Goal: Information Seeking & Learning: Learn about a topic

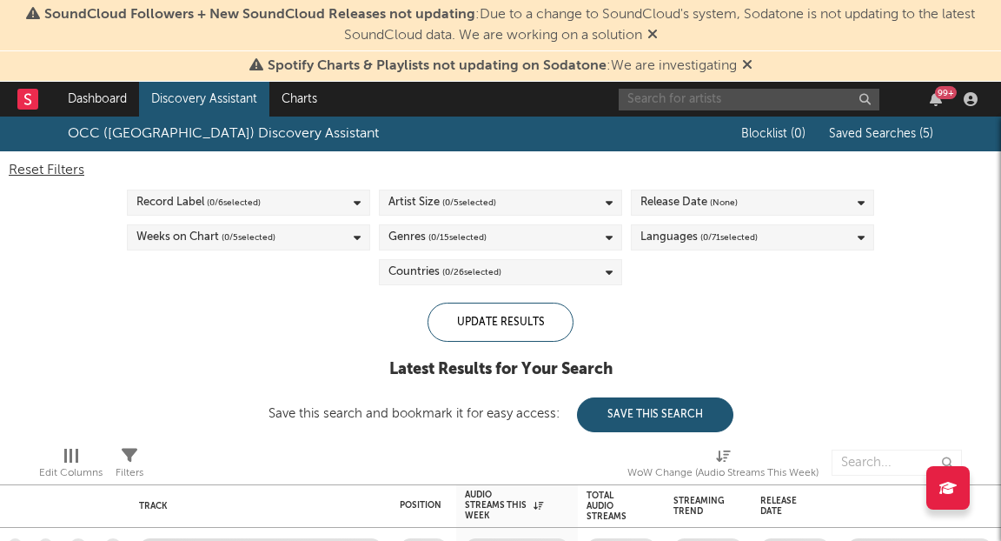
click at [677, 103] on input "text" at bounding box center [749, 100] width 261 height 22
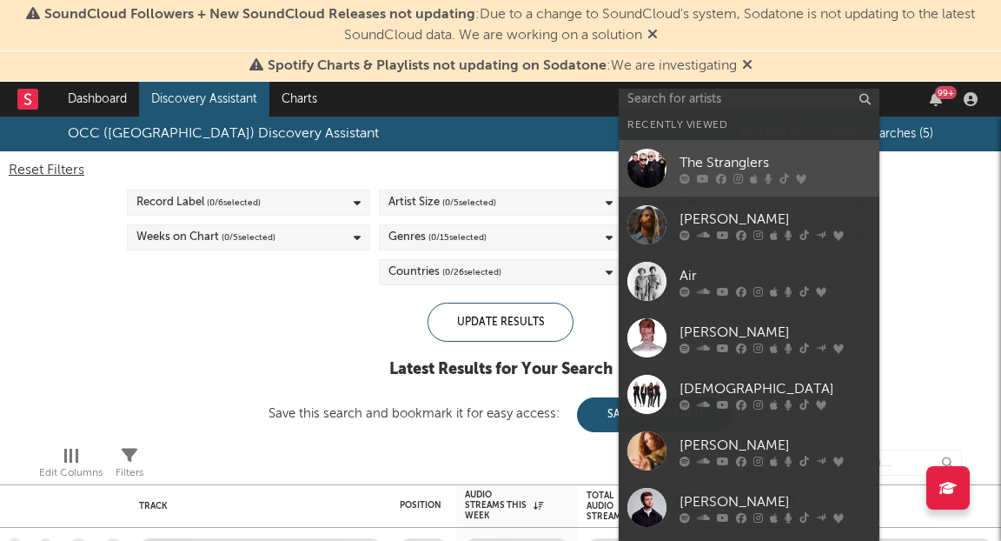
click at [688, 166] on div "The Stranglers" at bounding box center [775, 163] width 191 height 21
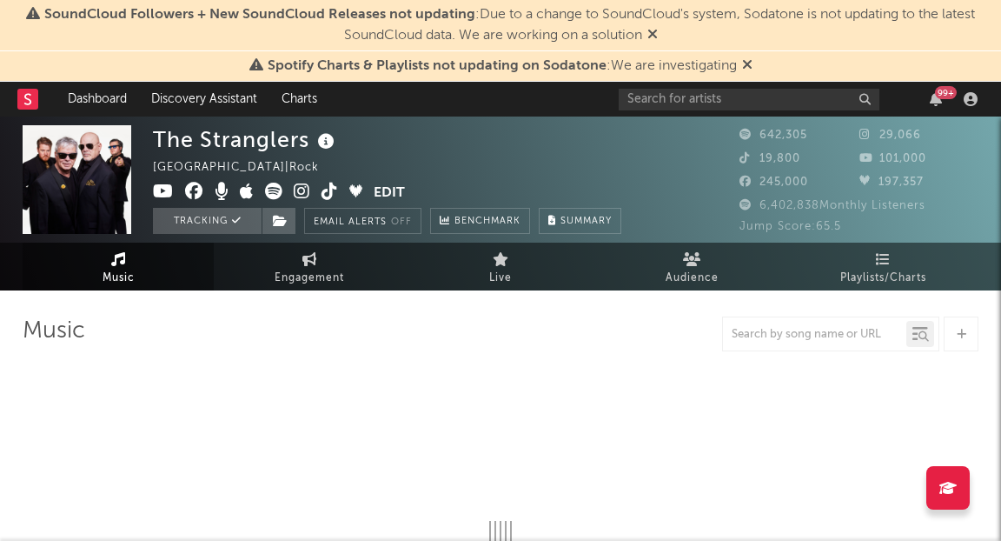
select select "6m"
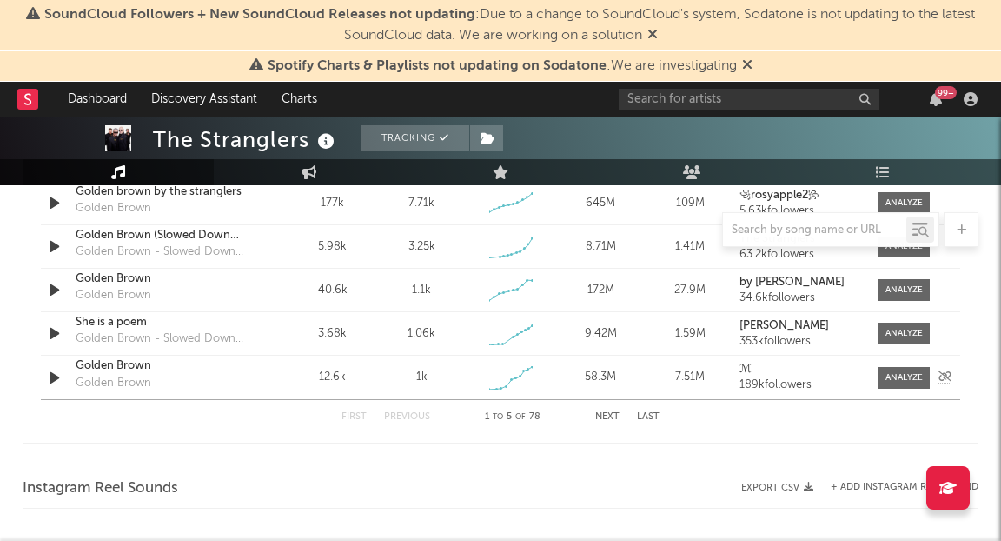
scroll to position [1319, 0]
click at [649, 414] on button "Last" at bounding box center [648, 416] width 23 height 10
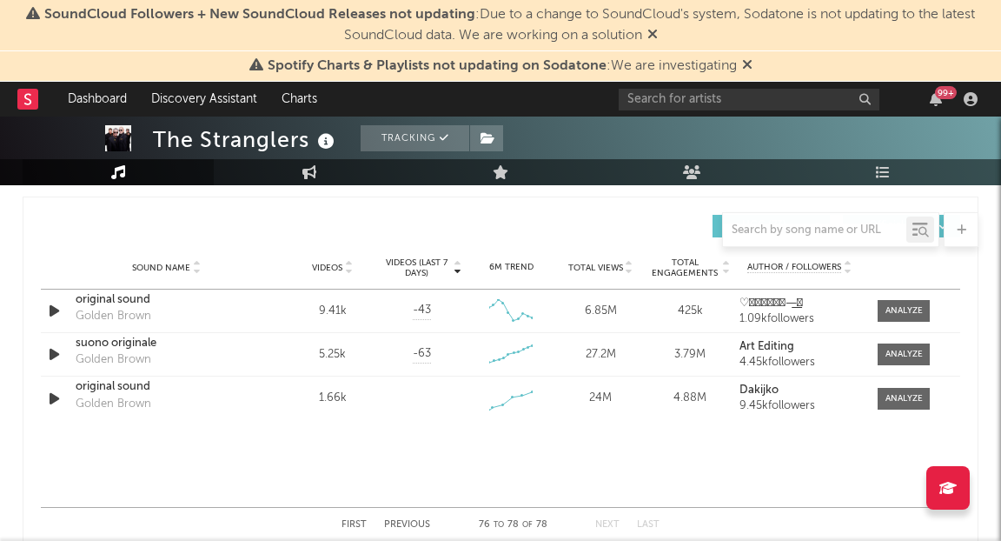
scroll to position [1209, 0]
click at [900, 354] on div at bounding box center [904, 355] width 37 height 13
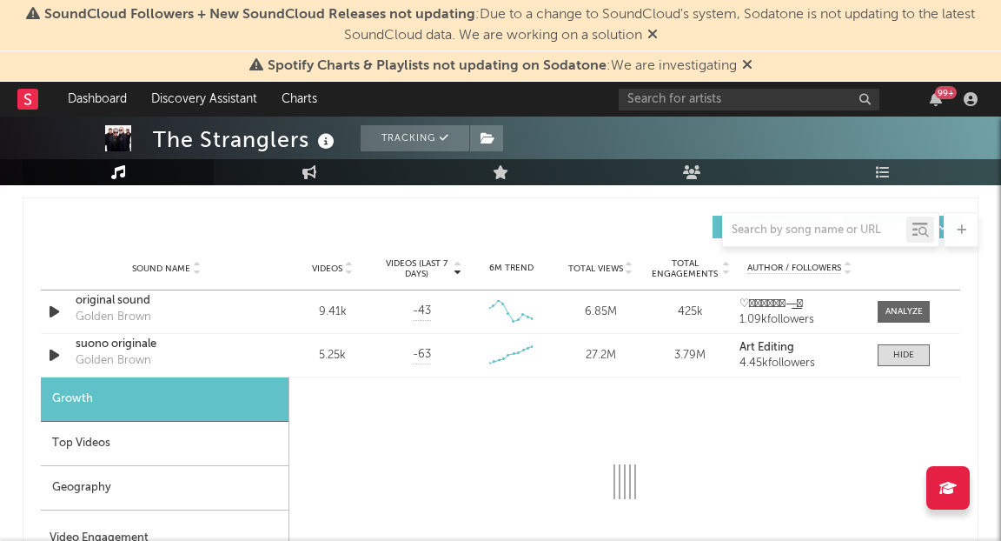
click at [140, 435] on div "Top Videos" at bounding box center [165, 444] width 248 height 44
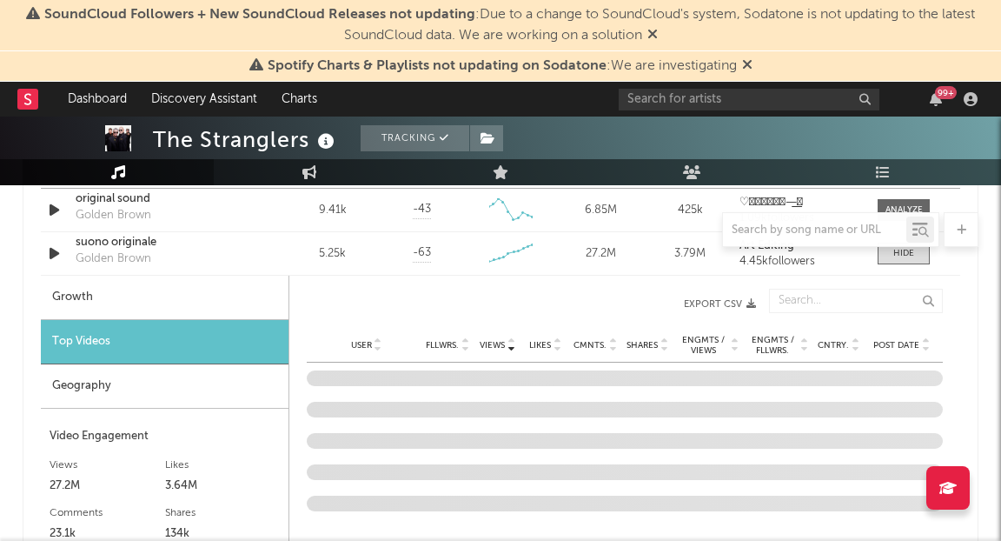
scroll to position [1355, 0]
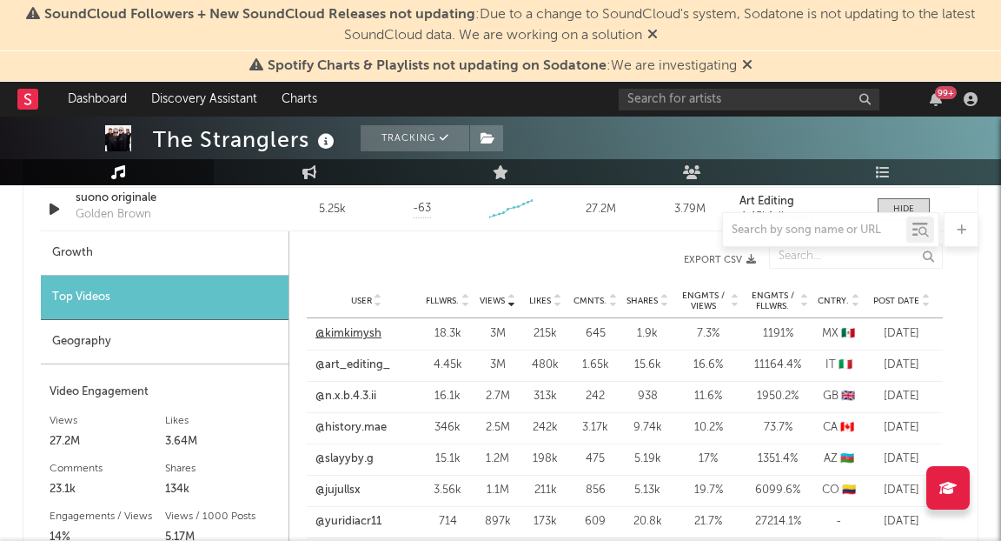
click at [369, 330] on link "@kimkimysh" at bounding box center [349, 333] width 66 height 17
click at [196, 301] on div "Top Videos" at bounding box center [165, 298] width 248 height 44
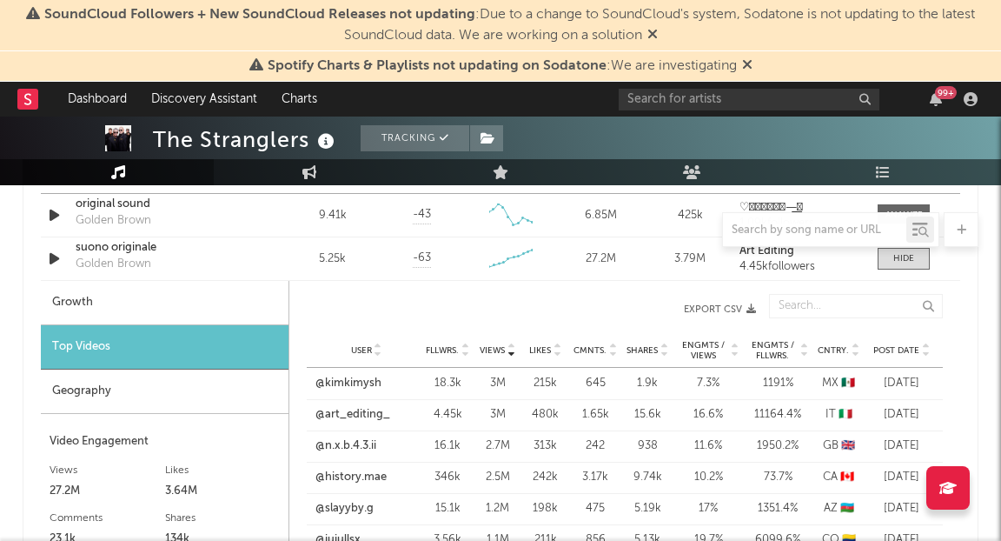
scroll to position [1298, 0]
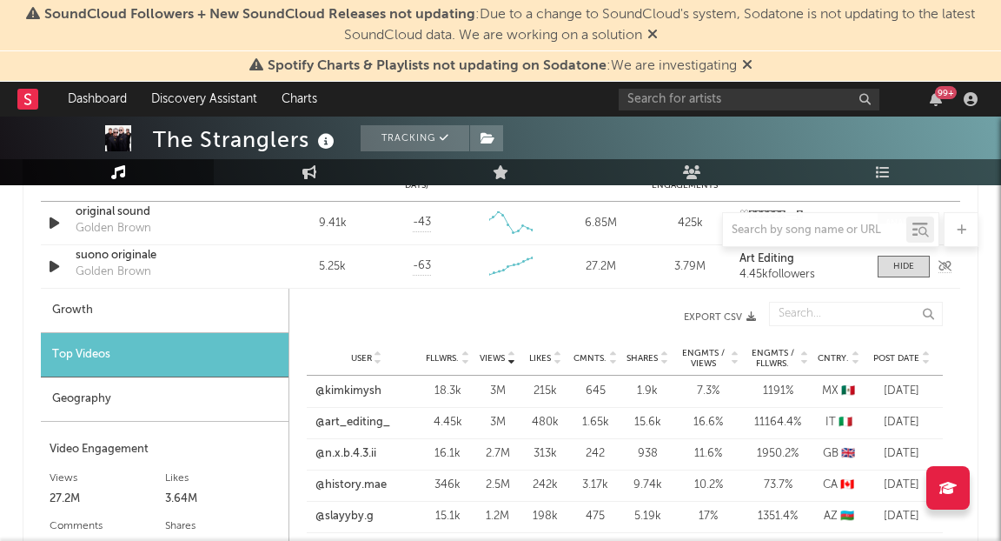
click at [248, 259] on div "suono originale" at bounding box center [167, 255] width 182 height 17
click at [912, 266] on div at bounding box center [904, 266] width 21 height 13
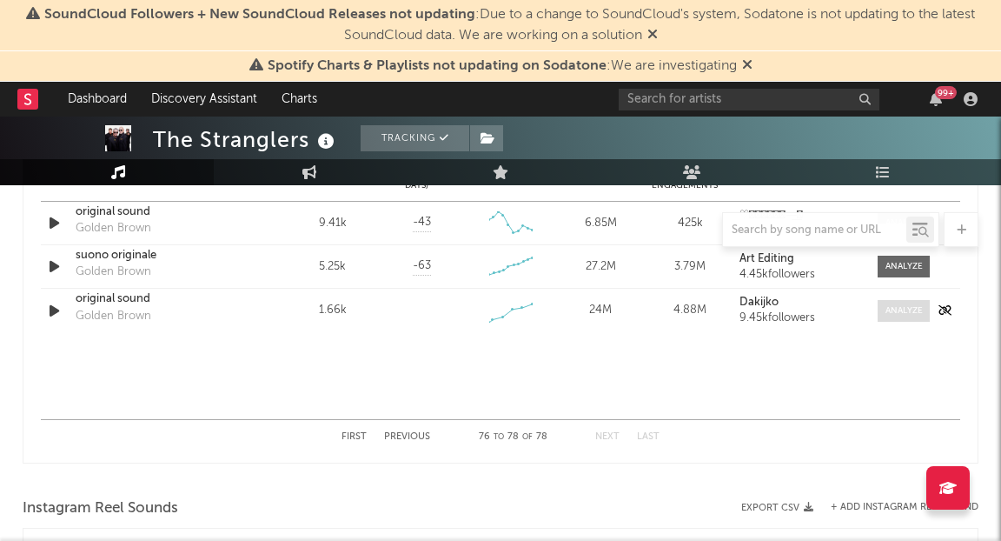
click at [893, 312] on div at bounding box center [904, 310] width 37 height 13
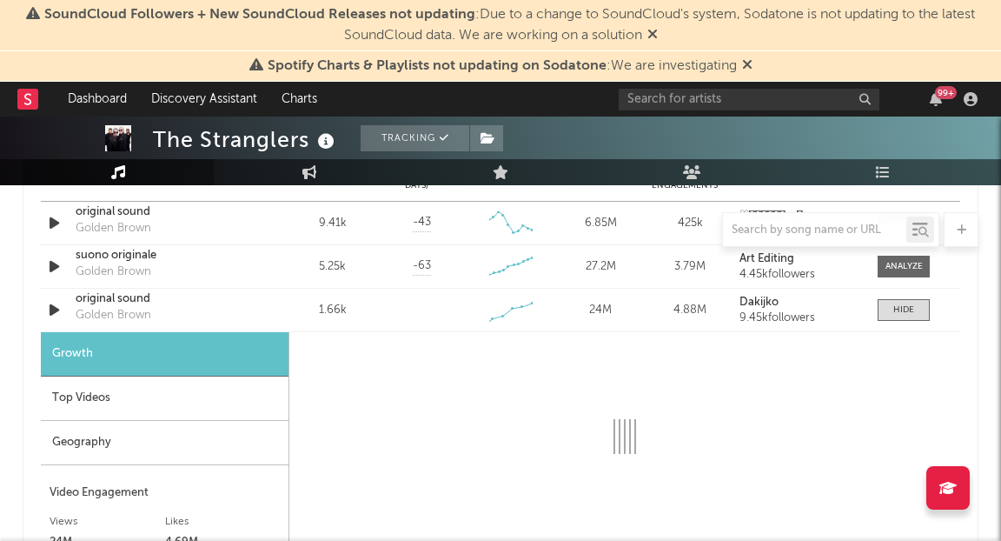
select select "1w"
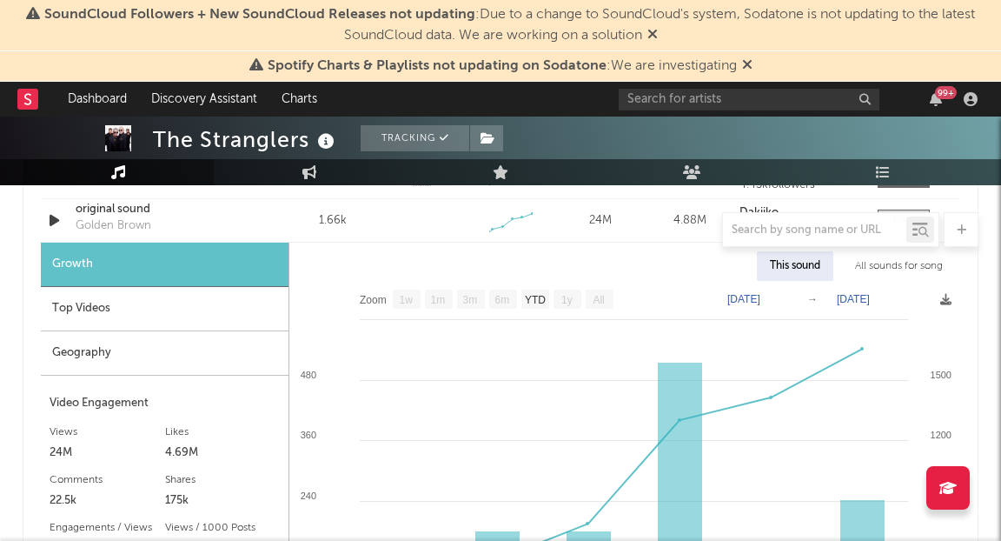
scroll to position [1387, 0]
click at [163, 354] on div "Geography" at bounding box center [165, 353] width 248 height 44
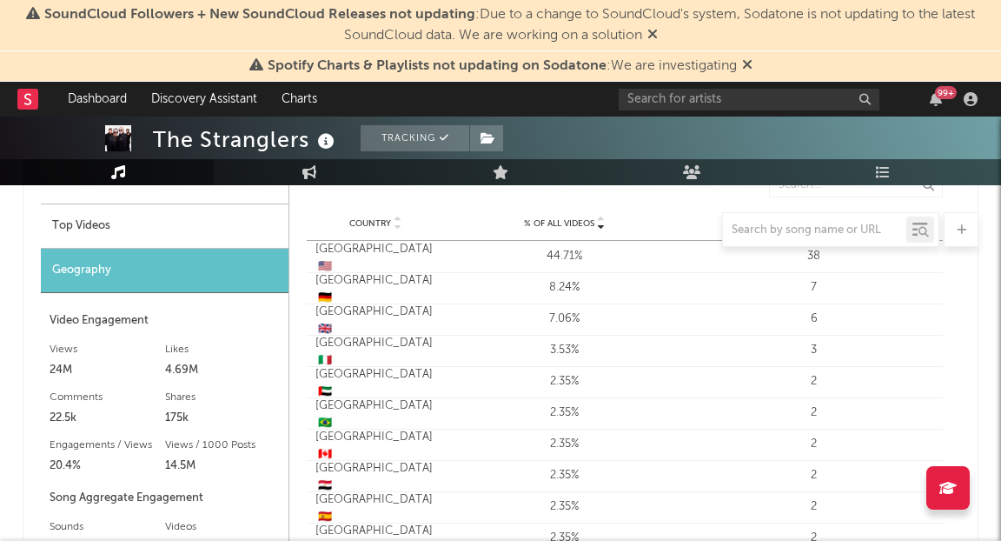
scroll to position [1471, 0]
click at [143, 218] on div at bounding box center [501, 229] width 956 height 35
click at [110, 230] on div at bounding box center [501, 229] width 956 height 35
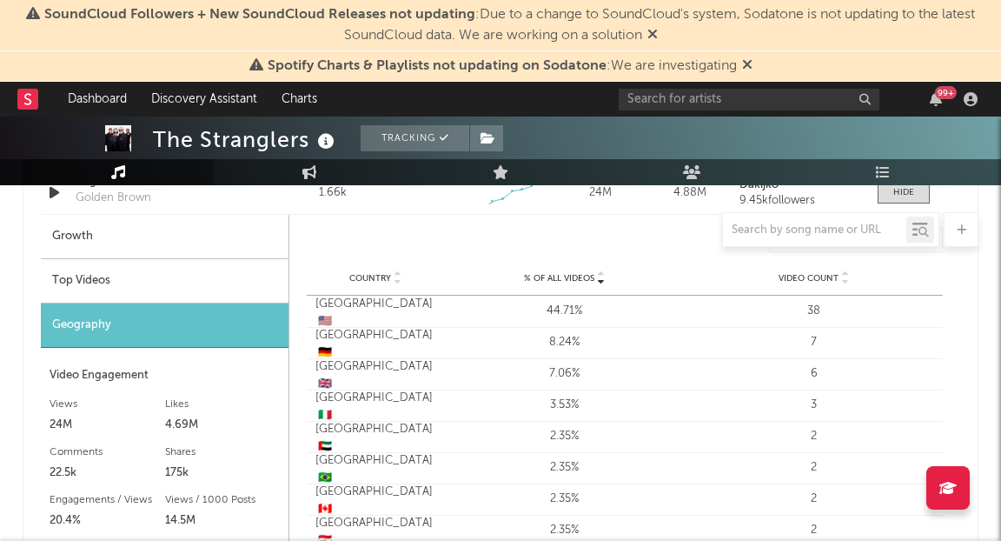
scroll to position [1408, 0]
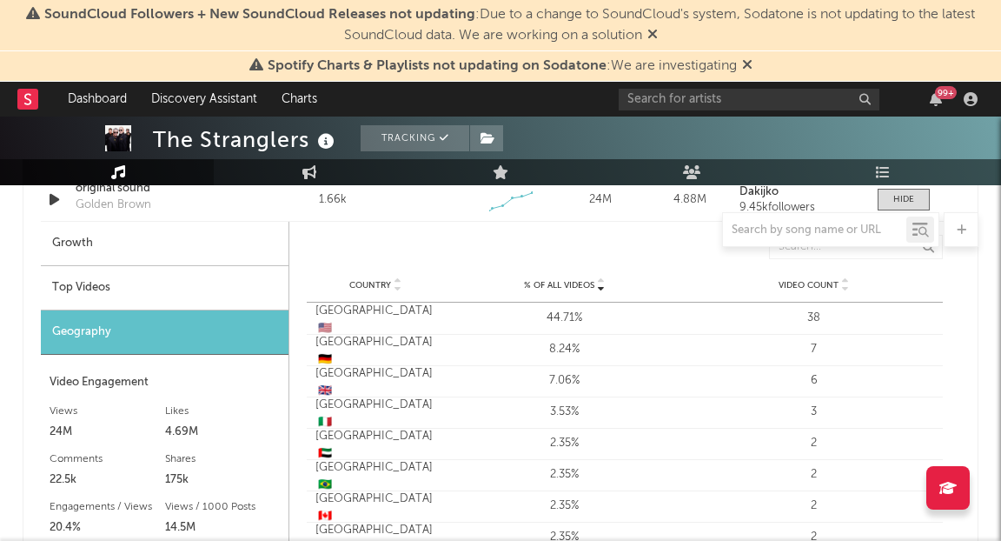
click at [112, 293] on div "Top Videos" at bounding box center [165, 288] width 248 height 44
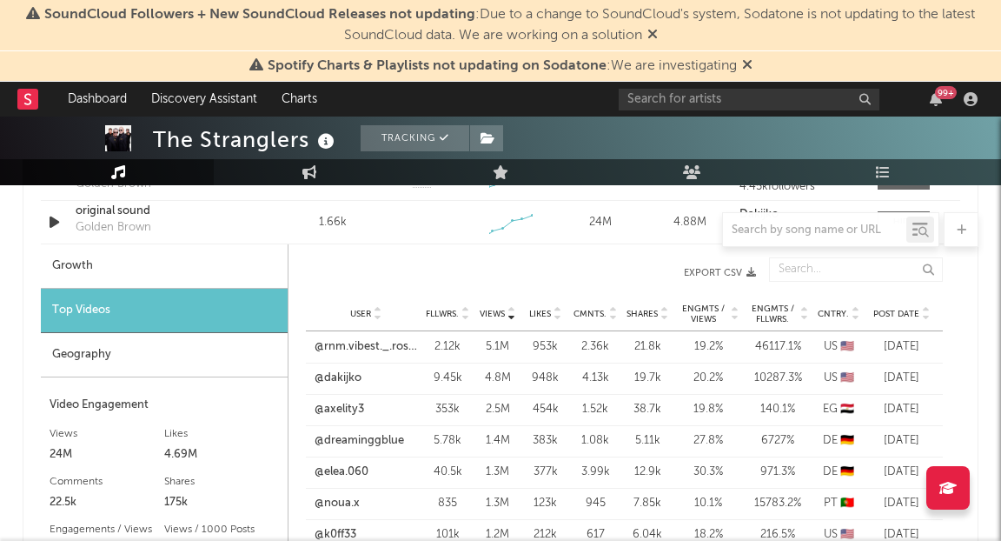
scroll to position [1381, 0]
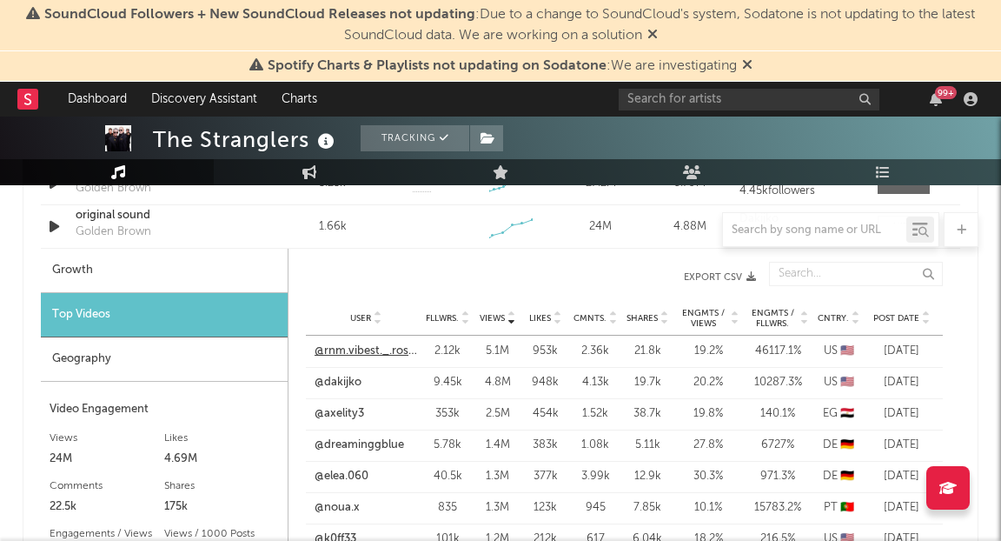
click at [378, 349] on link "@rnm.vibest._.rose24" at bounding box center [366, 351] width 103 height 17
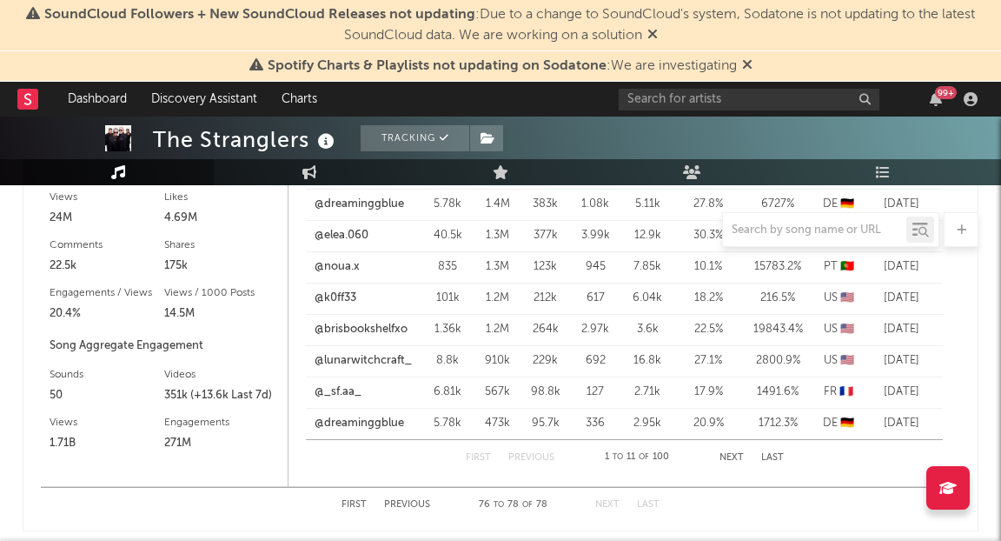
scroll to position [1625, 0]
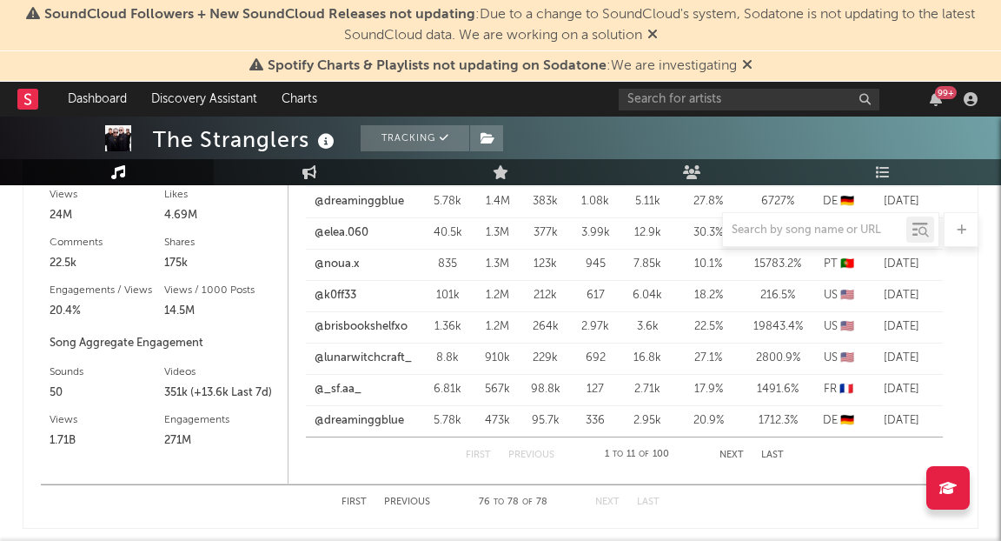
click at [736, 452] on button "Next" at bounding box center [732, 455] width 24 height 10
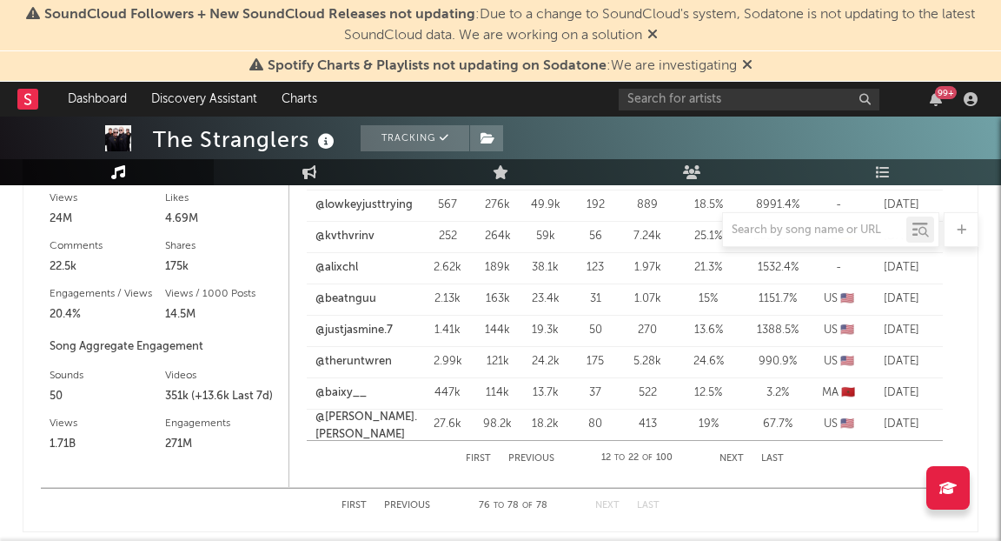
scroll to position [1634, 0]
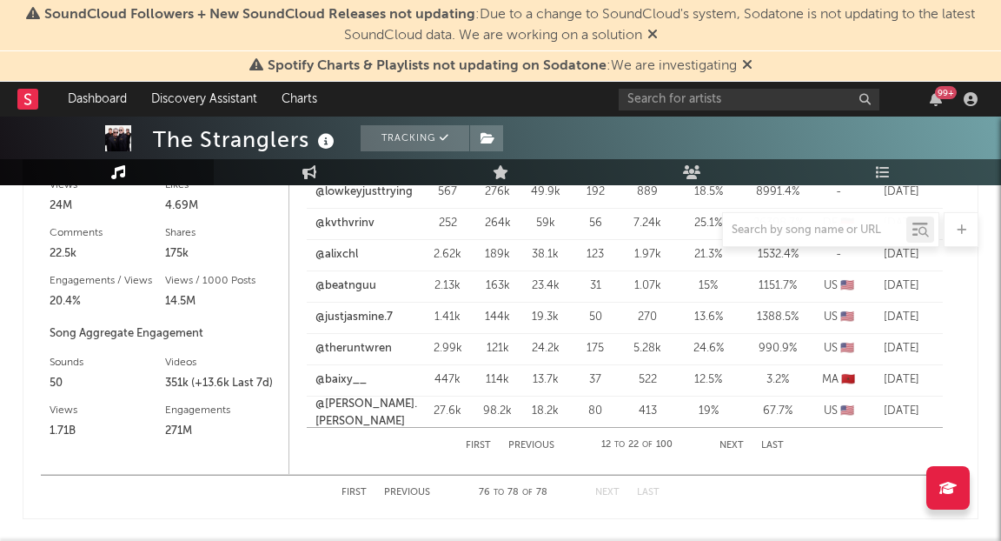
click at [731, 444] on button "Next" at bounding box center [732, 446] width 24 height 10
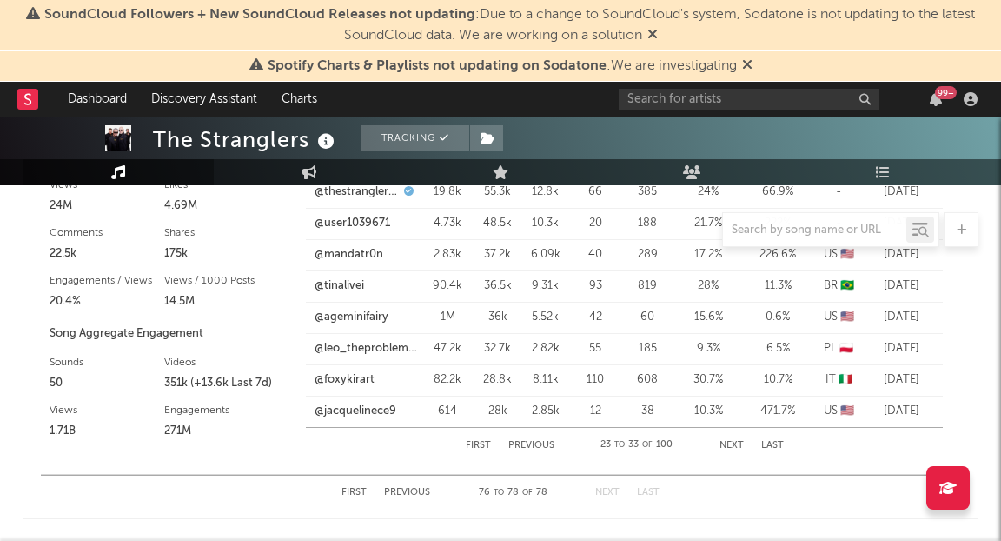
scroll to position [1640, 0]
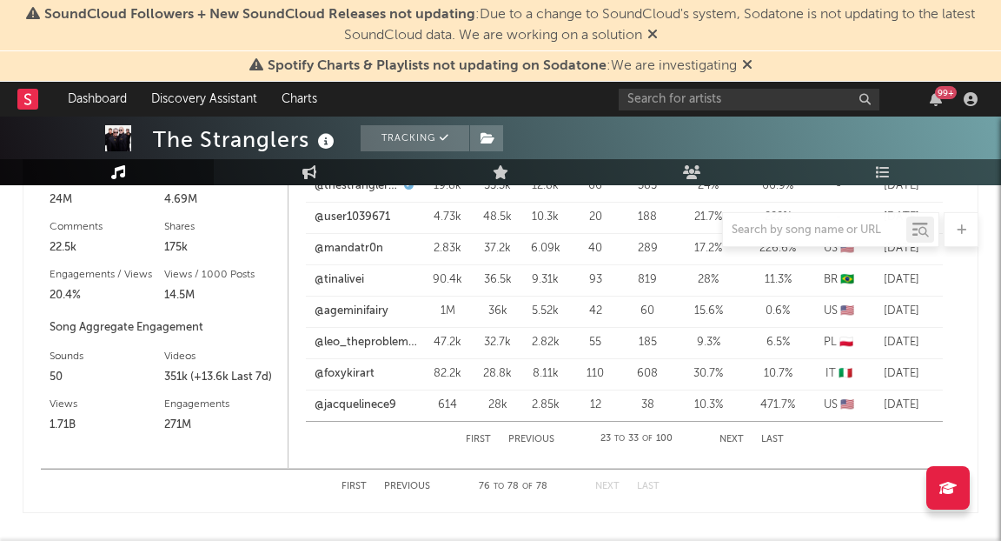
click at [728, 438] on button "Next" at bounding box center [732, 440] width 24 height 10
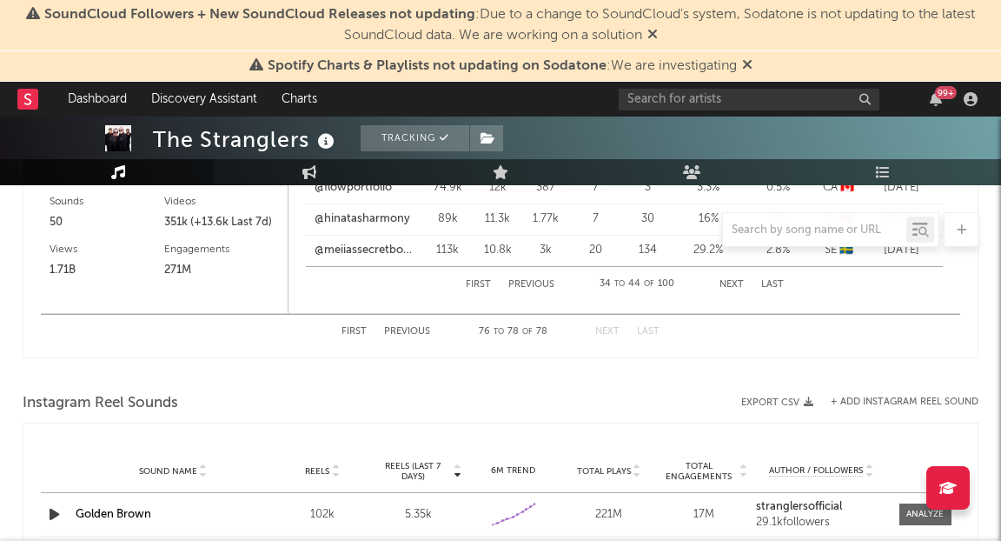
scroll to position [1713, 0]
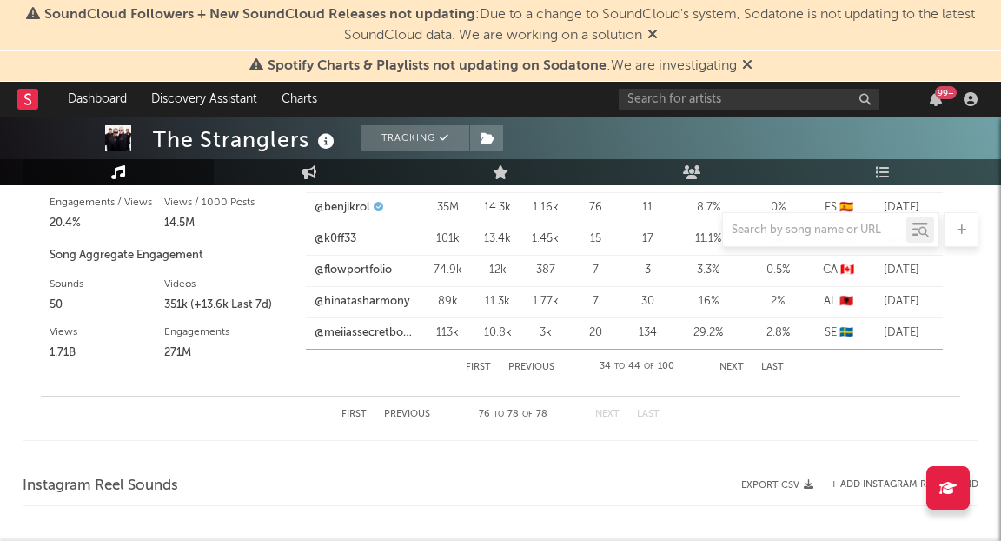
click at [351, 416] on button "First" at bounding box center [354, 414] width 25 height 10
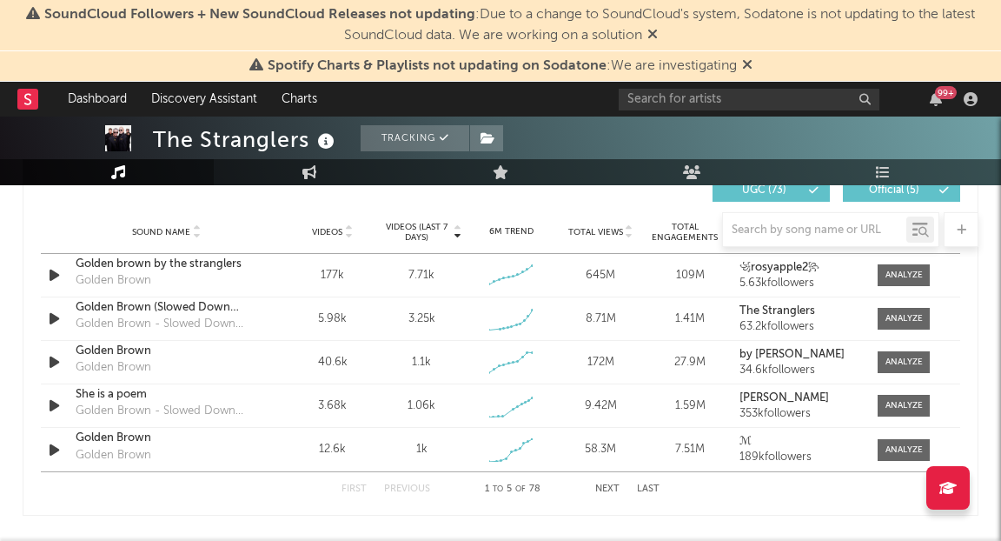
scroll to position [1241, 0]
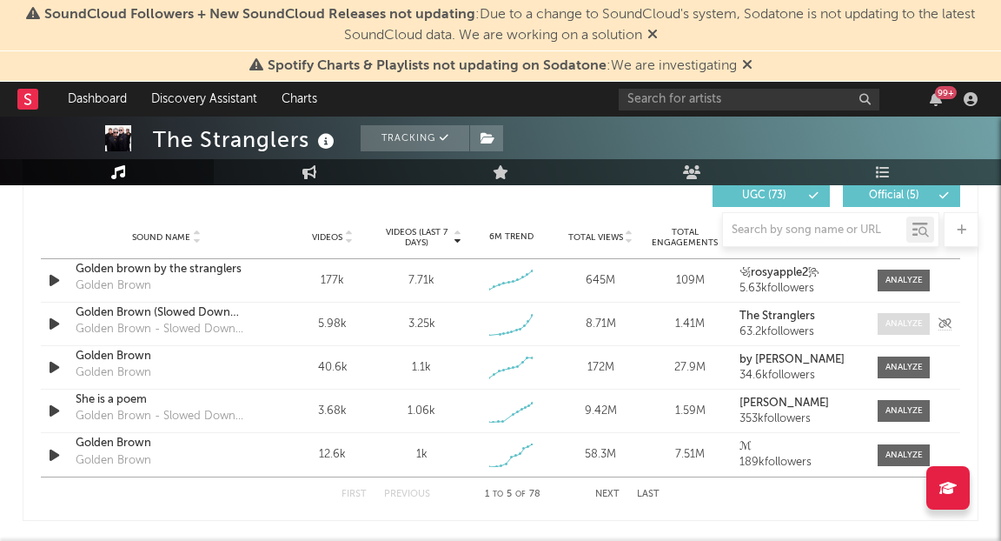
click at [909, 324] on div at bounding box center [904, 323] width 37 height 13
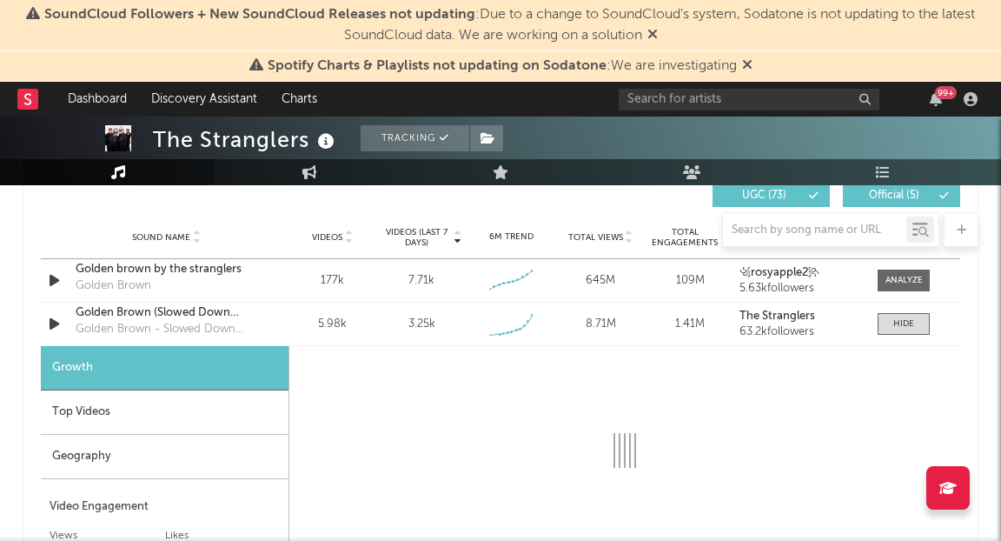
select select "1w"
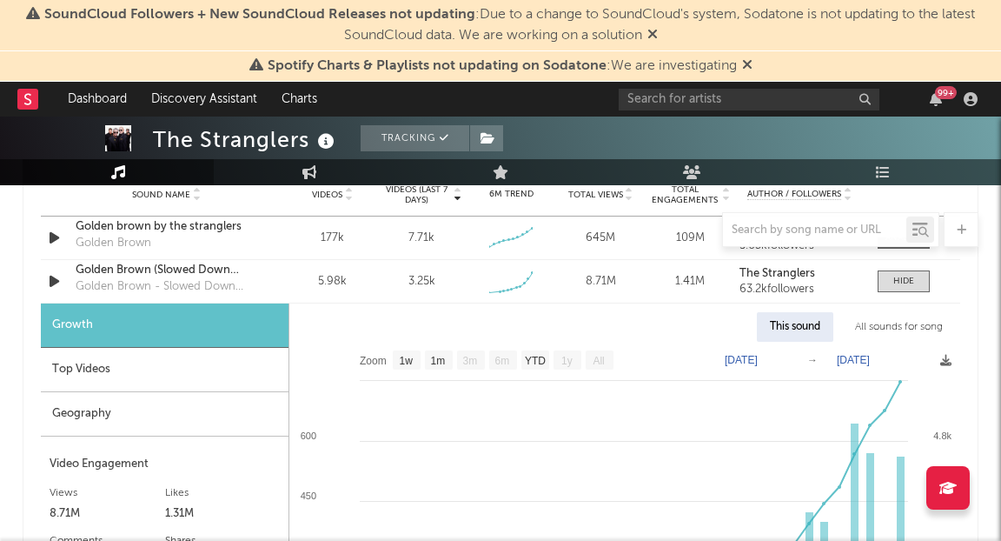
scroll to position [1295, 0]
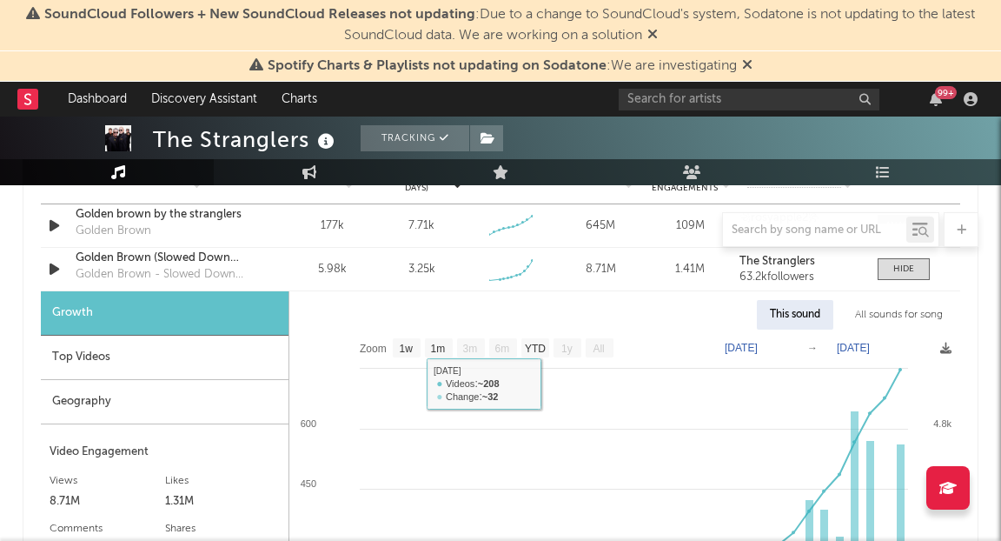
click at [188, 356] on div "Top Videos" at bounding box center [165, 358] width 248 height 44
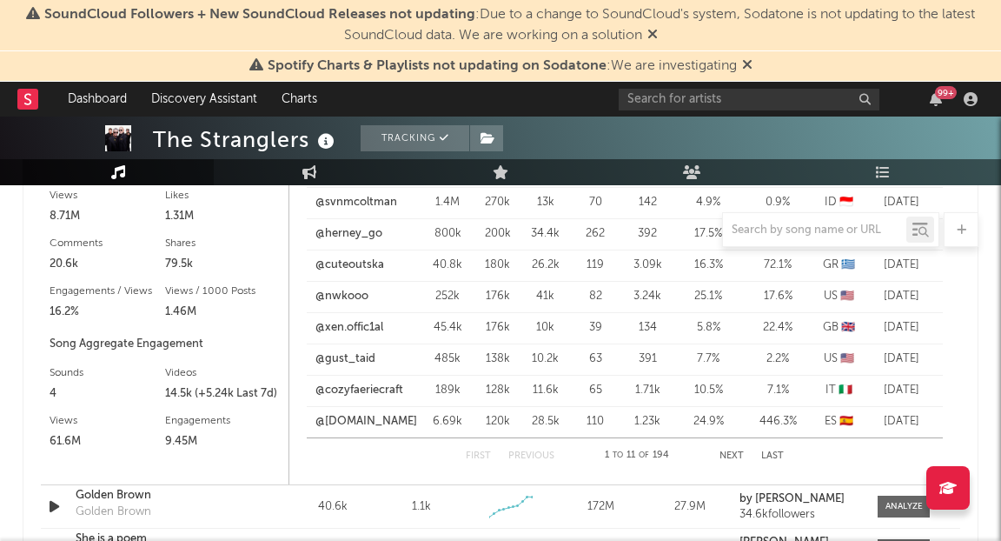
scroll to position [1582, 0]
click at [741, 455] on button "Next" at bounding box center [732, 454] width 24 height 10
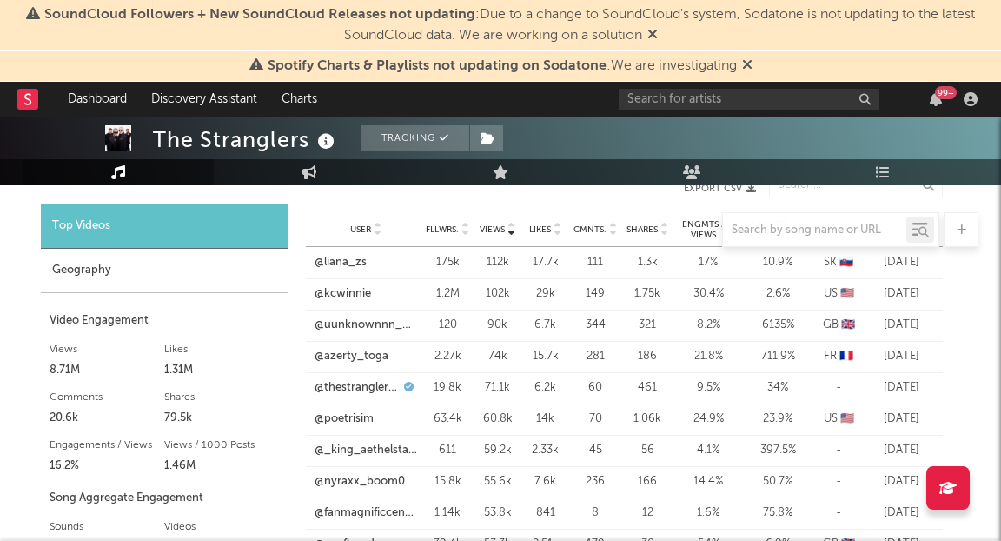
scroll to position [1418, 0]
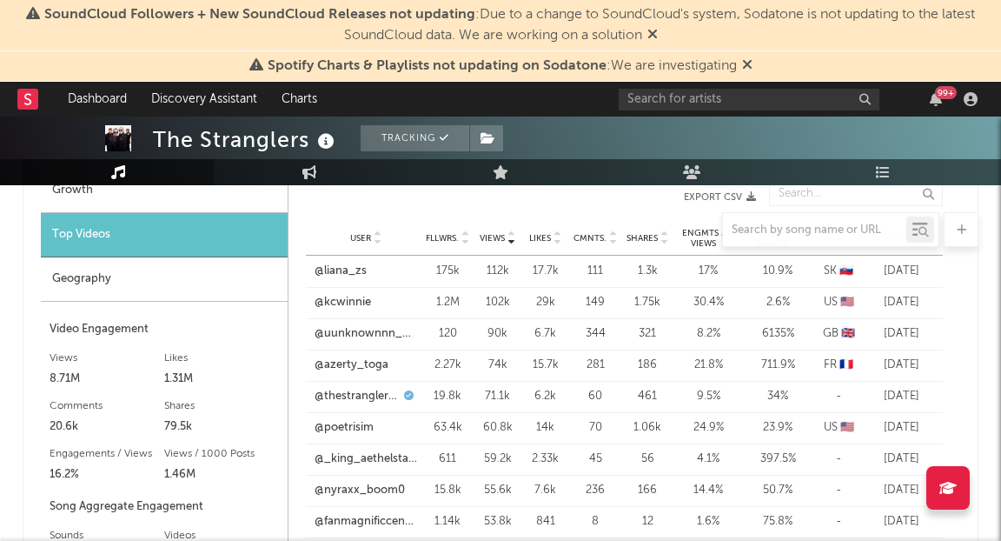
click at [160, 276] on div "Geography" at bounding box center [164, 279] width 247 height 44
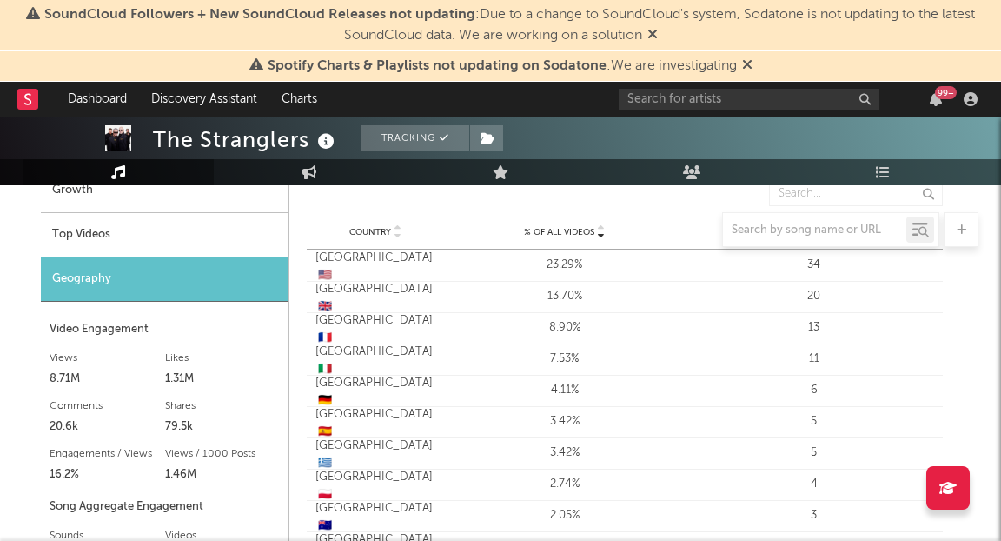
click at [143, 238] on div at bounding box center [501, 229] width 956 height 35
click at [143, 230] on div at bounding box center [501, 229] width 956 height 35
click at [124, 237] on div at bounding box center [501, 229] width 956 height 35
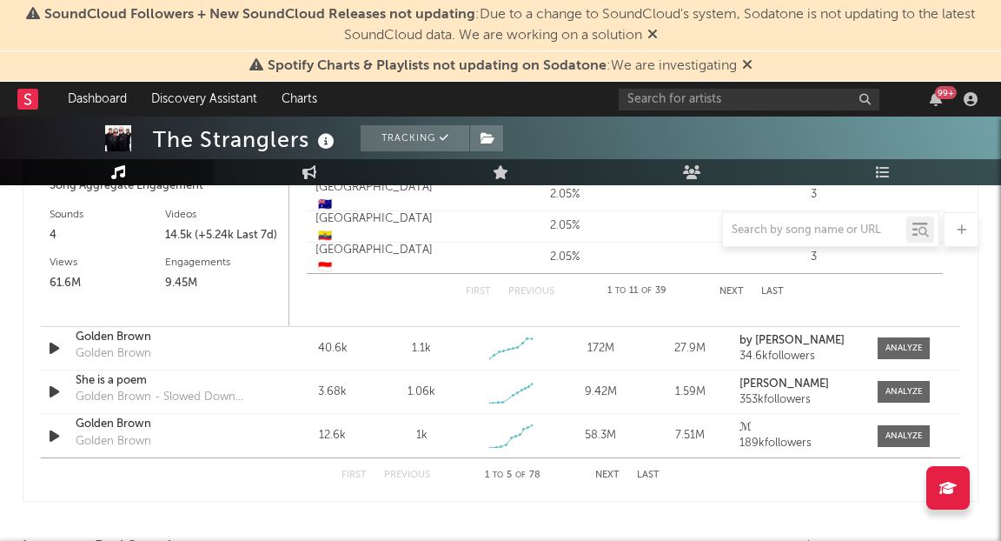
scroll to position [1742, 0]
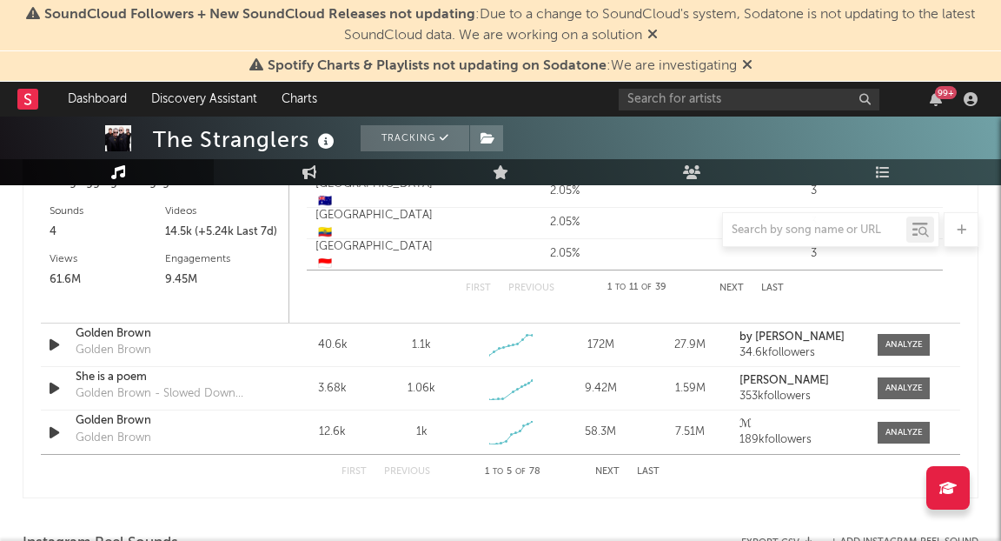
click at [610, 468] on button "Next" at bounding box center [607, 472] width 24 height 10
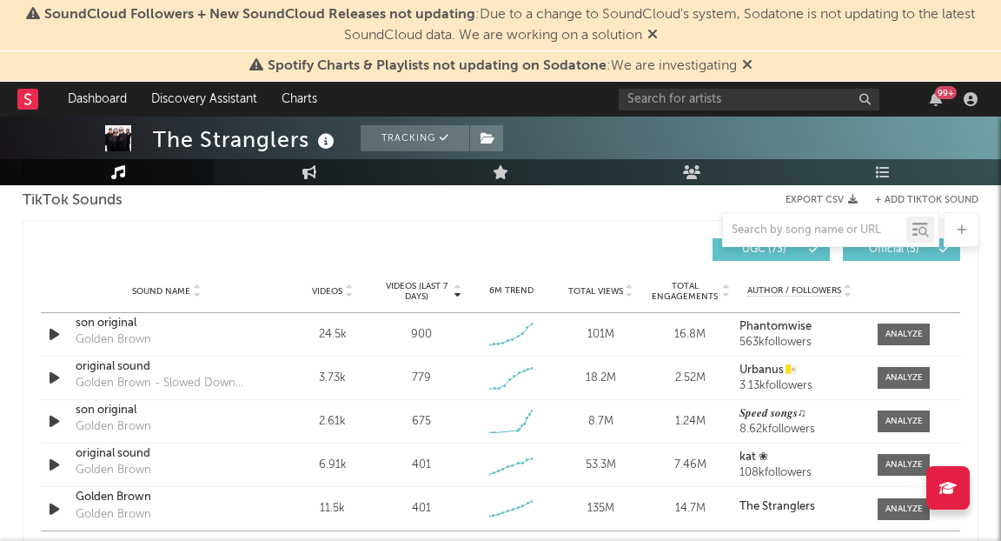
scroll to position [1191, 0]
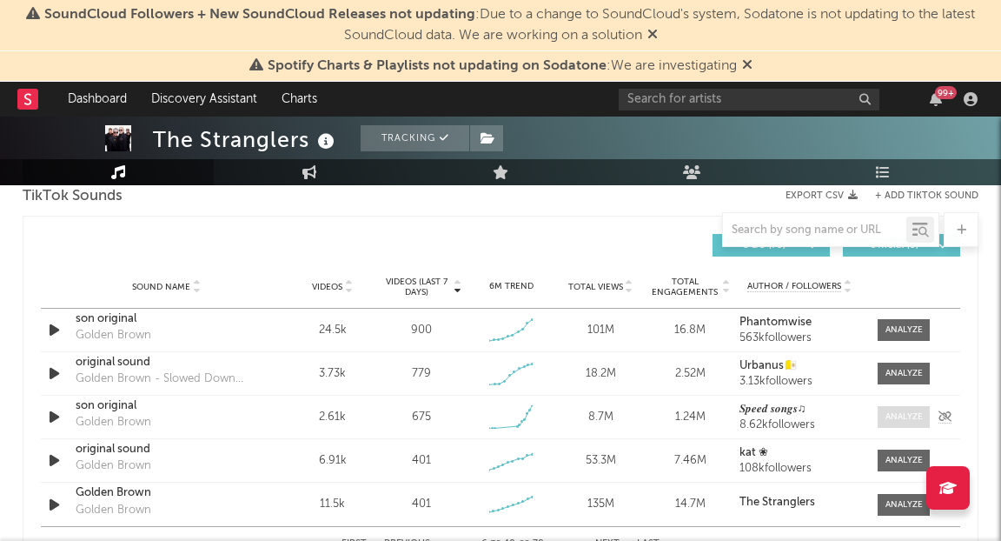
click at [902, 421] on div at bounding box center [904, 416] width 37 height 13
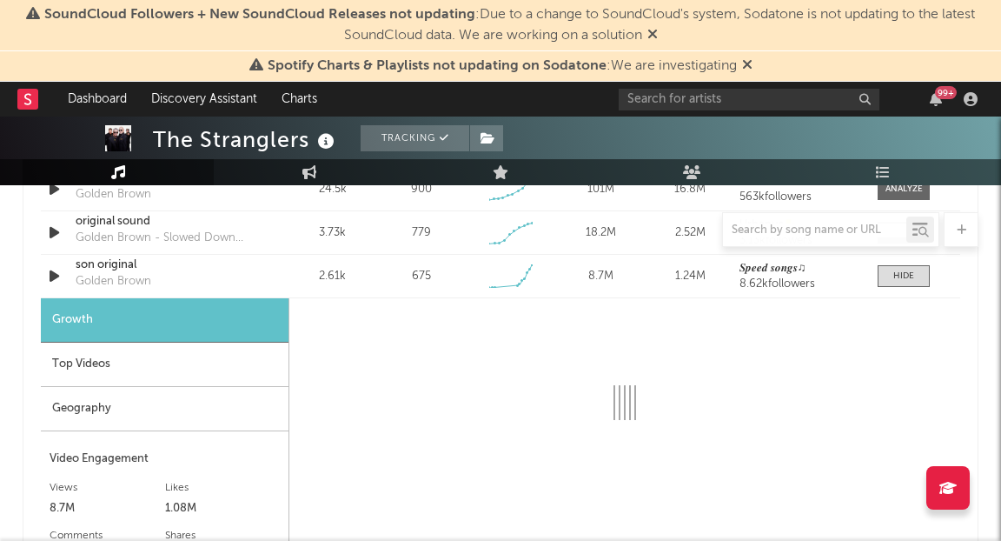
select select "1w"
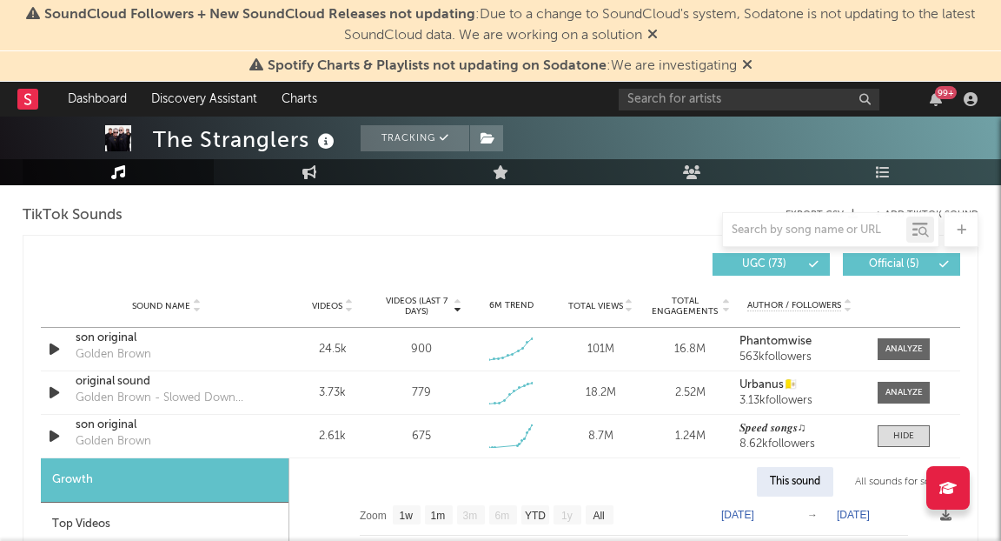
scroll to position [1174, 0]
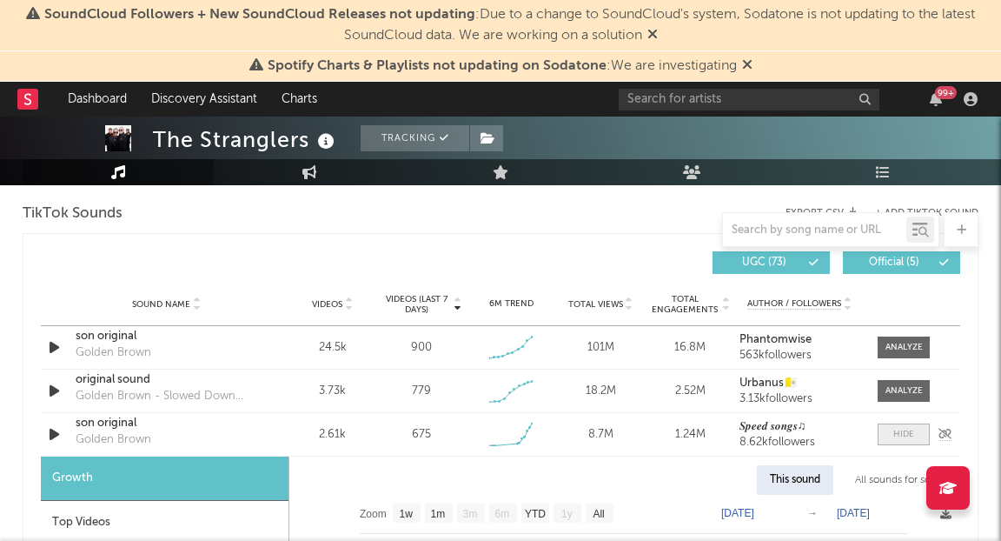
click at [905, 431] on div at bounding box center [904, 434] width 21 height 13
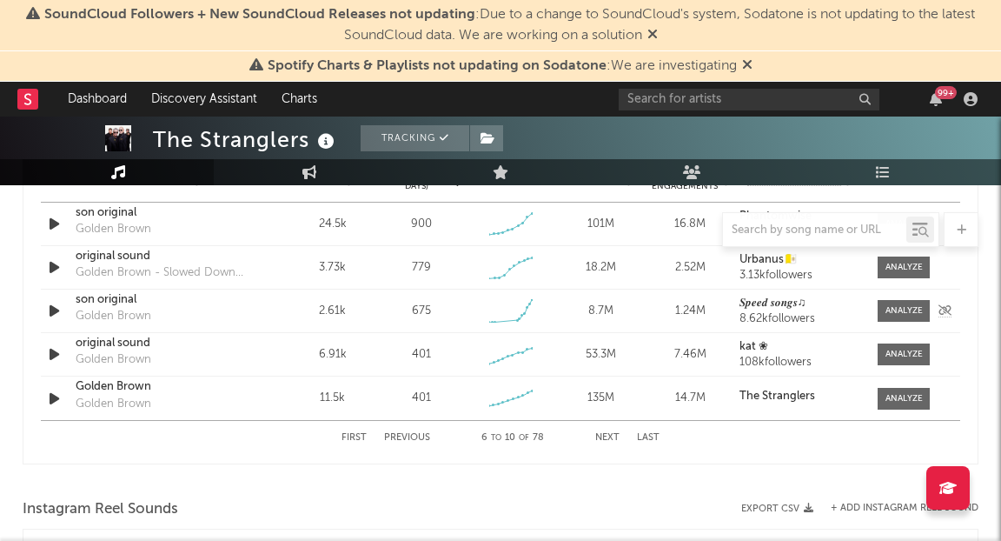
scroll to position [1299, 0]
click at [603, 432] on button "Next" at bounding box center [607, 436] width 24 height 10
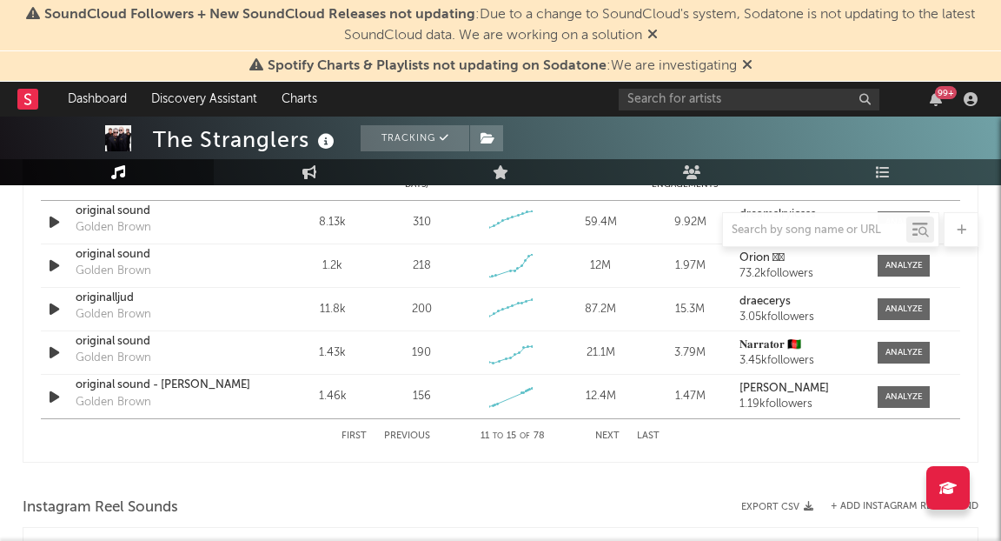
click at [610, 431] on button "Next" at bounding box center [607, 436] width 24 height 10
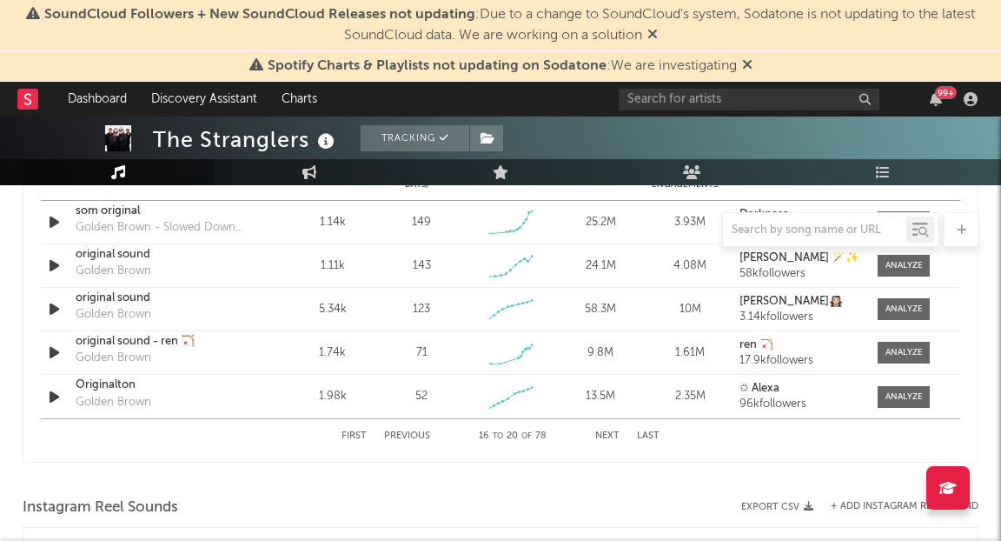
click at [610, 431] on button "Next" at bounding box center [607, 436] width 24 height 10
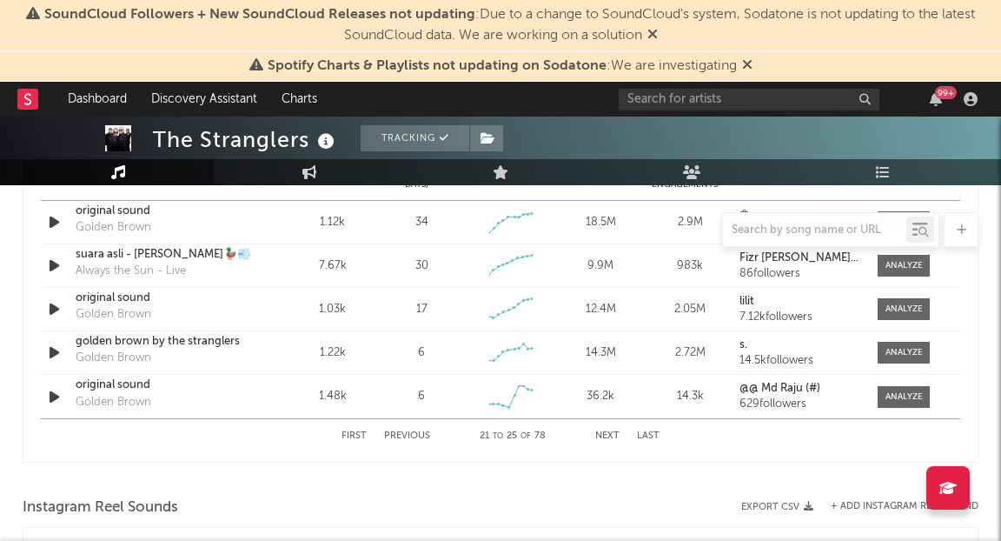
click at [610, 431] on button "Next" at bounding box center [607, 436] width 24 height 10
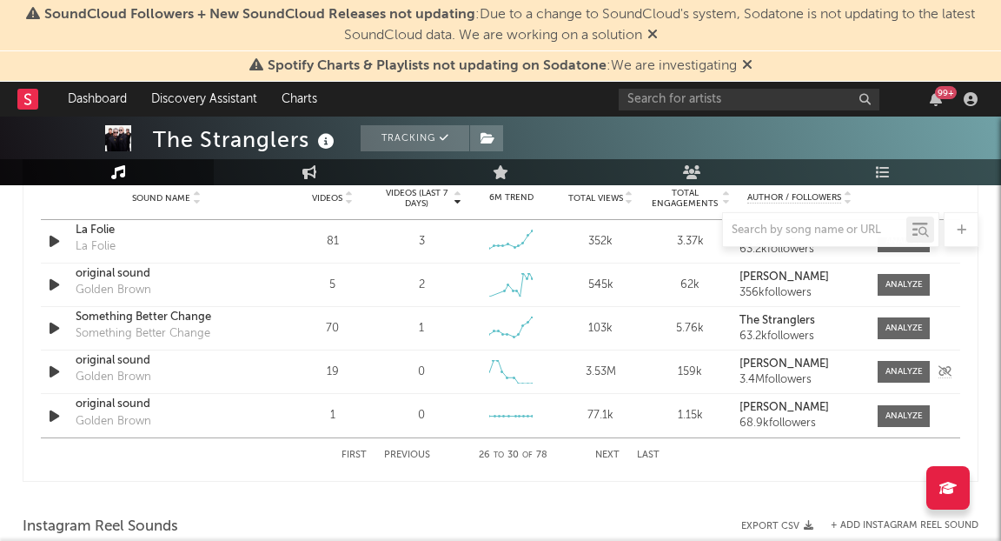
scroll to position [1280, 0]
click at [603, 454] on button "Next" at bounding box center [607, 455] width 24 height 10
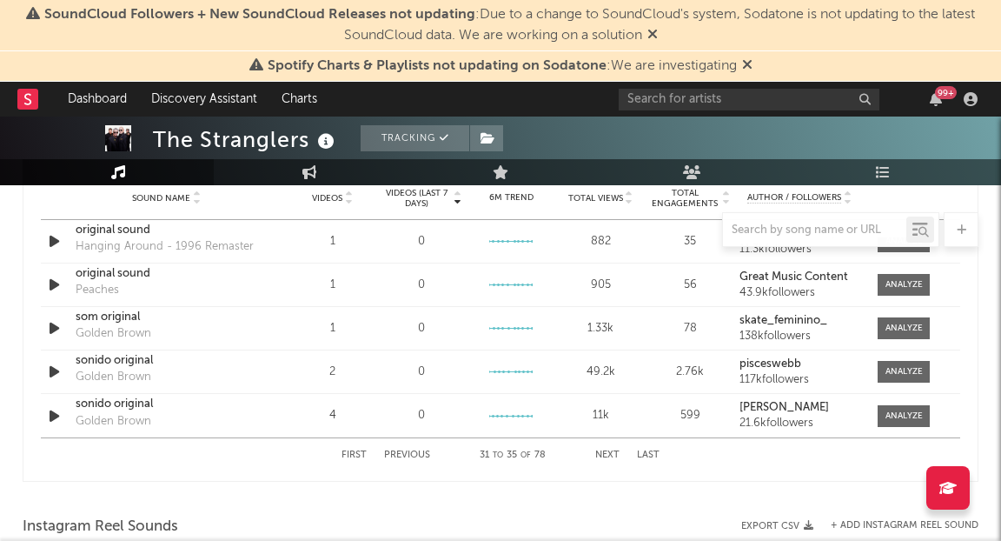
click at [603, 454] on button "Next" at bounding box center [607, 455] width 24 height 10
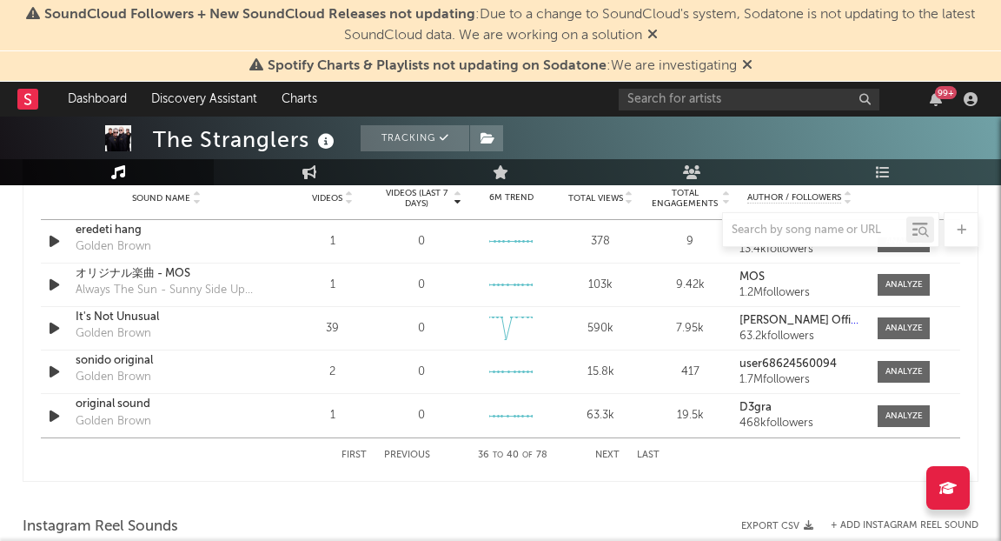
click at [348, 450] on button "First" at bounding box center [354, 455] width 25 height 10
select select "1w"
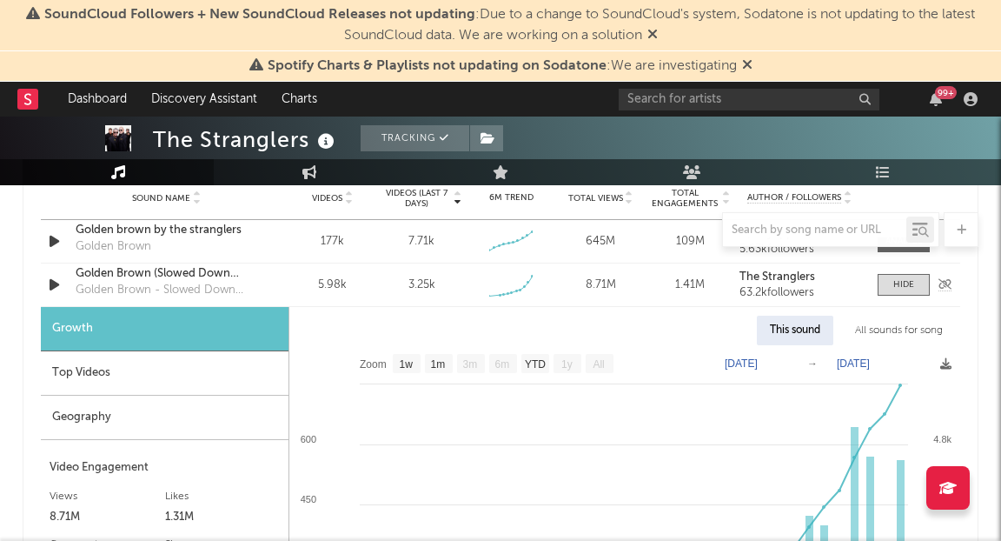
click at [268, 272] on div "Sound Name Golden Brown (Slowed Down Version) Golden Brown - Slowed Down Versio…" at bounding box center [501, 284] width 920 height 43
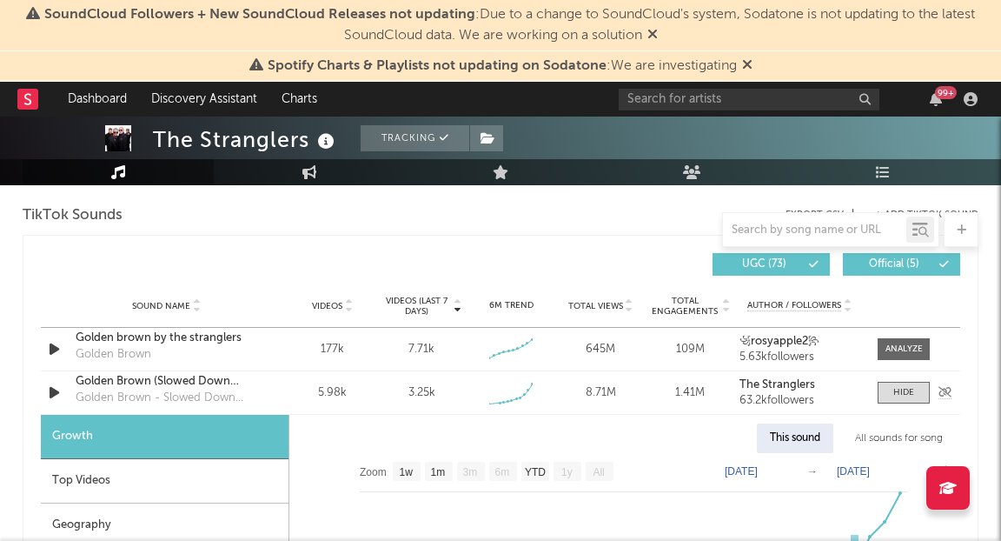
scroll to position [1174, 0]
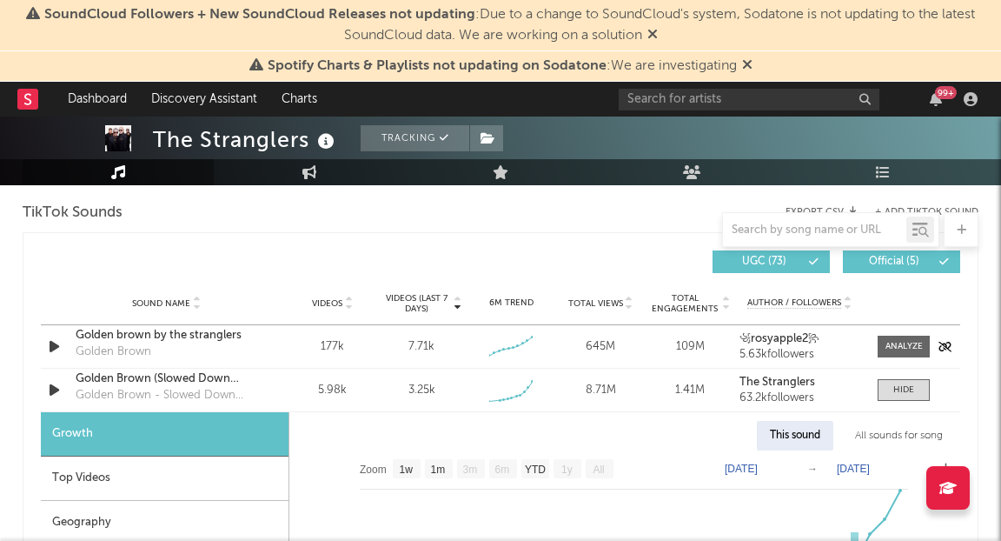
click at [53, 346] on icon "button" at bounding box center [54, 347] width 18 height 22
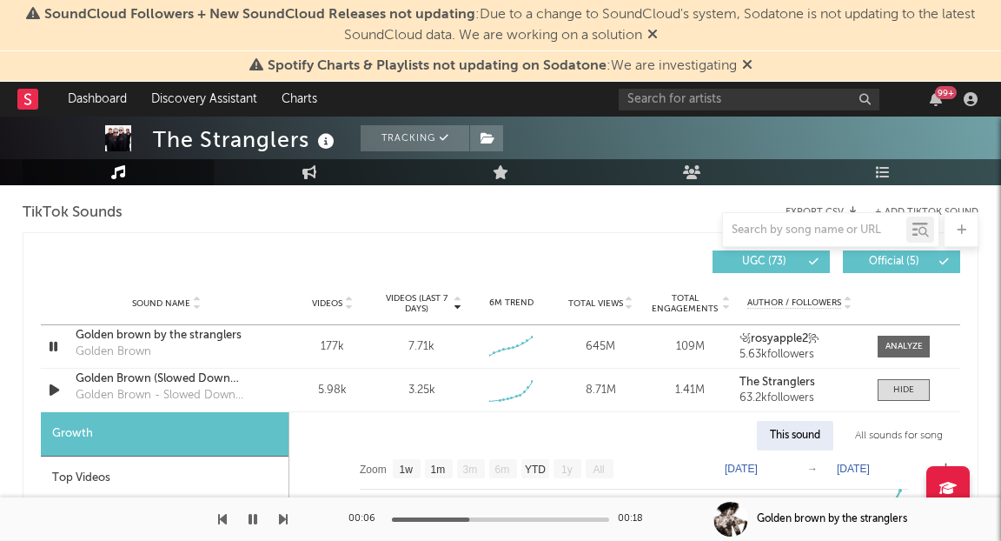
click at [255, 522] on icon "button" at bounding box center [253, 519] width 9 height 14
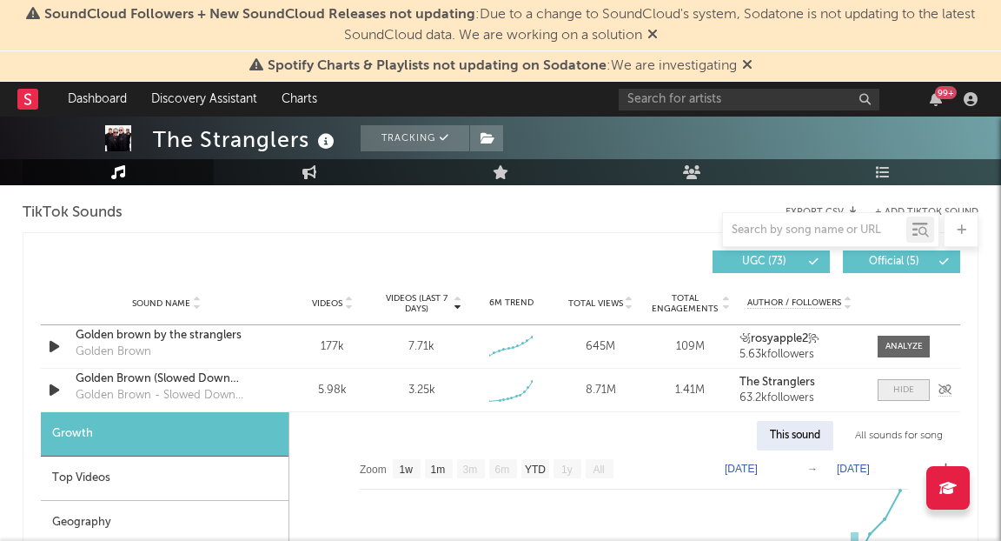
click at [891, 386] on span at bounding box center [904, 390] width 52 height 22
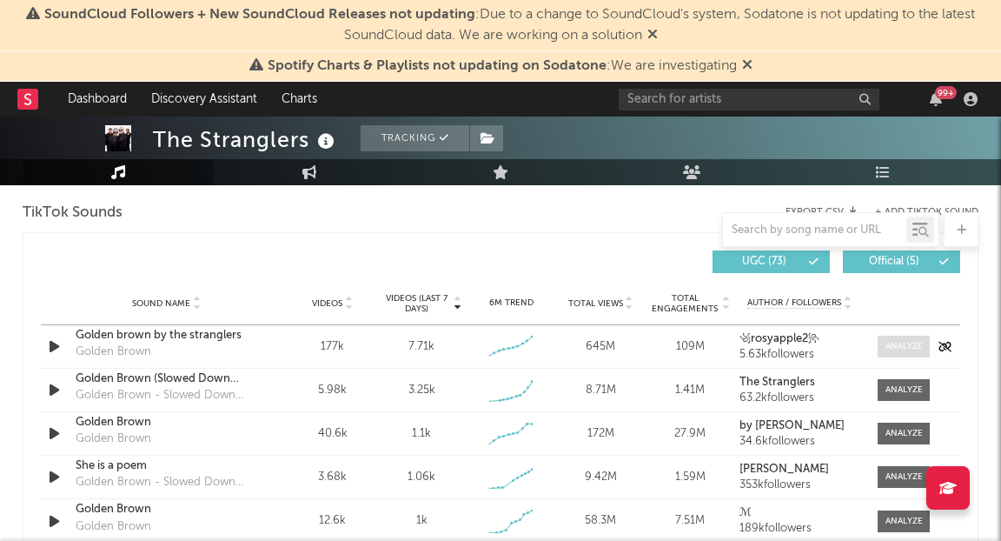
click at [887, 346] on div at bounding box center [904, 346] width 37 height 13
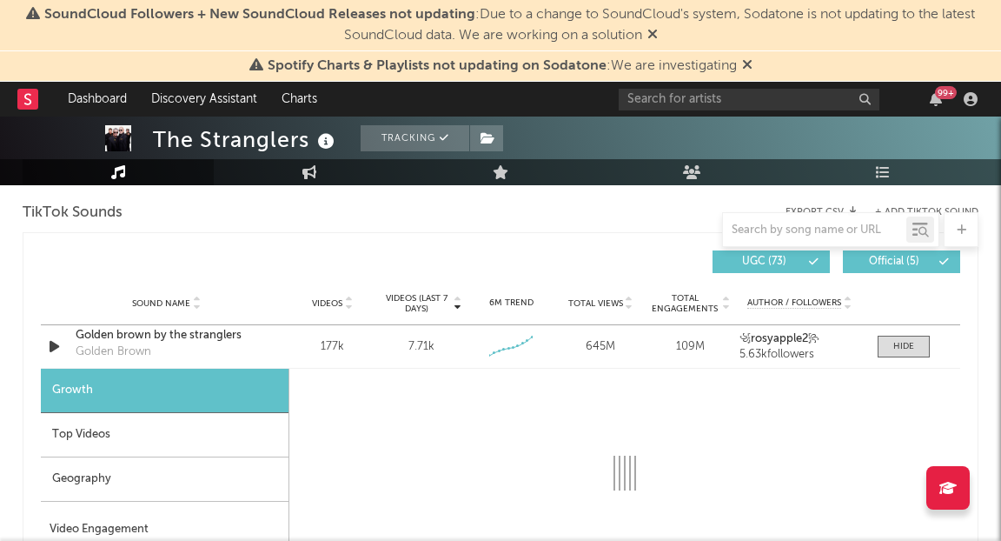
select select "6m"
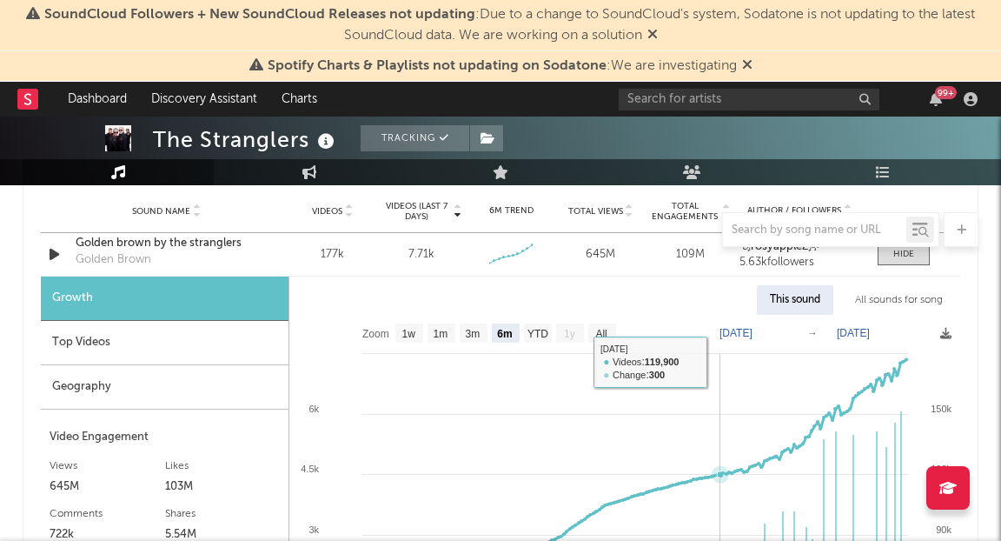
scroll to position [1273, 0]
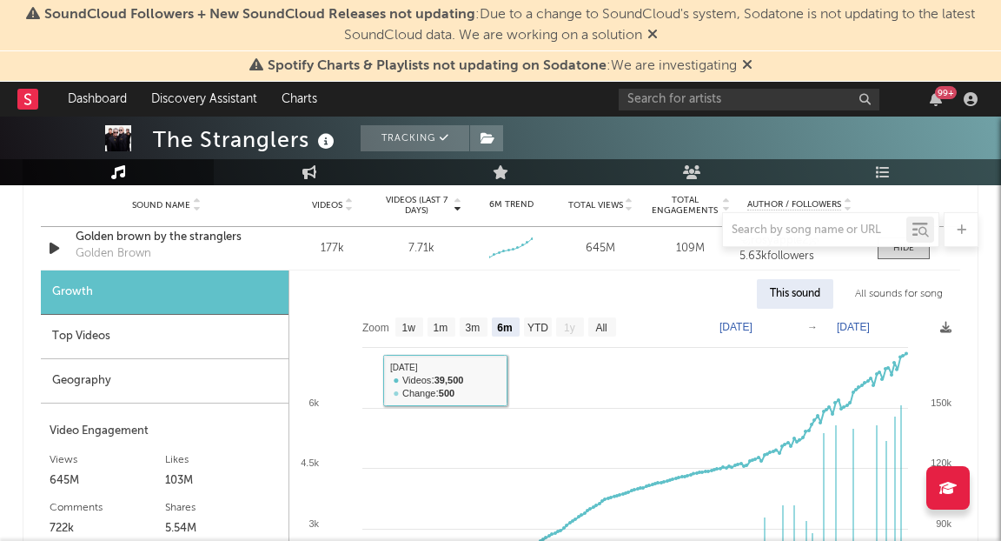
click at [164, 347] on div "Top Videos" at bounding box center [165, 337] width 248 height 44
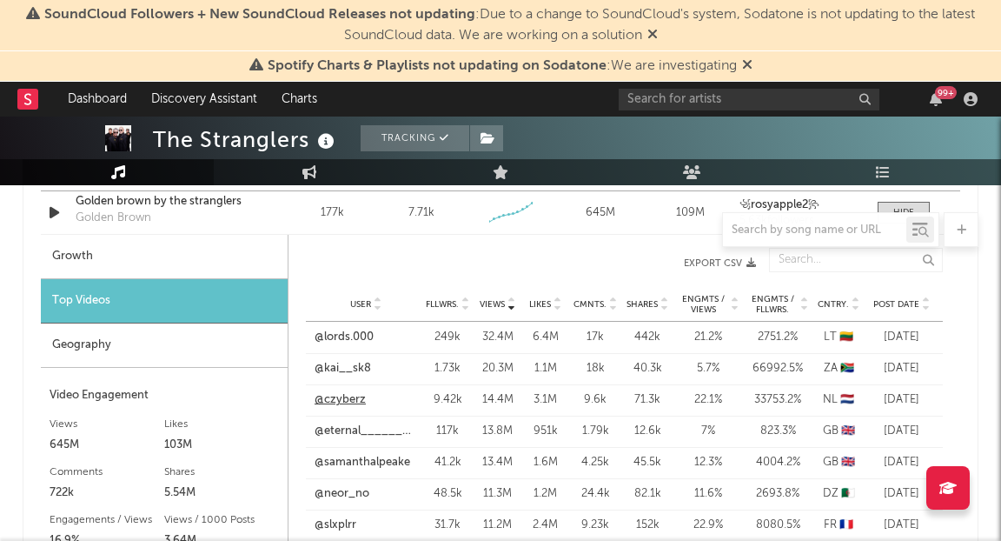
scroll to position [1342, 0]
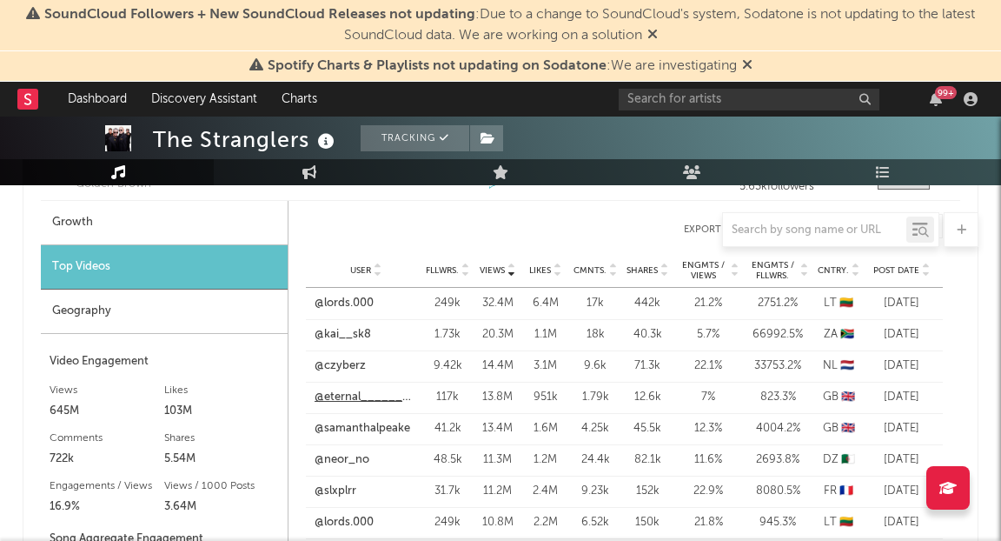
click at [340, 397] on link "@eternal________________" at bounding box center [366, 397] width 103 height 17
click at [348, 389] on link "@eternal________________" at bounding box center [366, 397] width 103 height 17
click at [364, 429] on link "@samanthalpeake" at bounding box center [363, 428] width 96 height 17
